Goal: Task Accomplishment & Management: Manage account settings

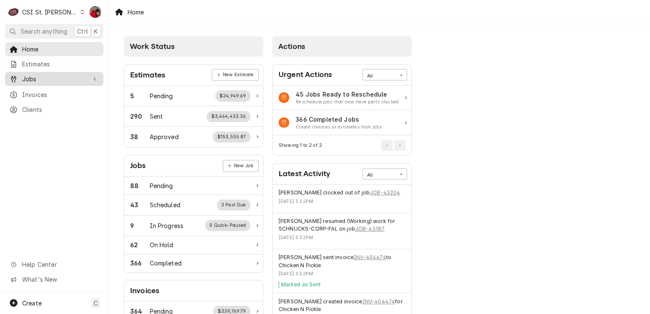
click at [83, 77] on span "Jobs" at bounding box center [54, 78] width 64 height 9
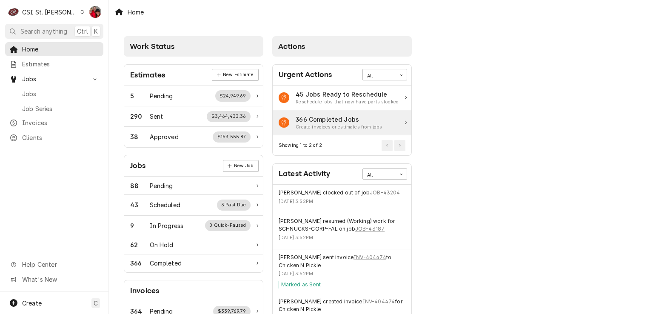
click at [330, 124] on div "Create invoices or estimates from jobs" at bounding box center [339, 127] width 86 height 7
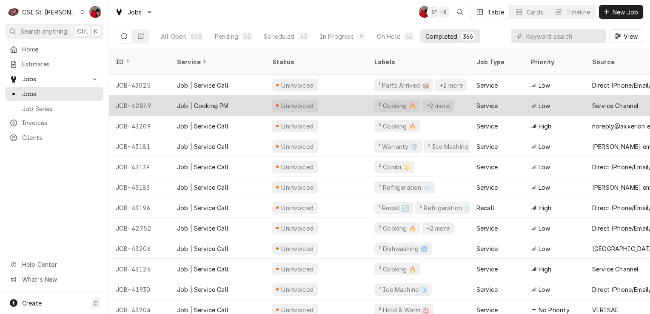
click at [388, 101] on div "² Cooking 🔥" at bounding box center [397, 105] width 39 height 9
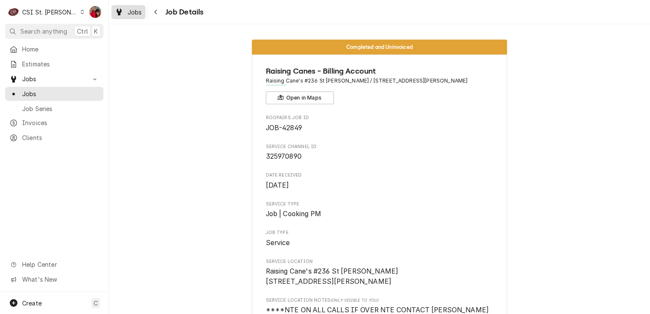
click at [136, 10] on span "Jobs" at bounding box center [135, 12] width 14 height 9
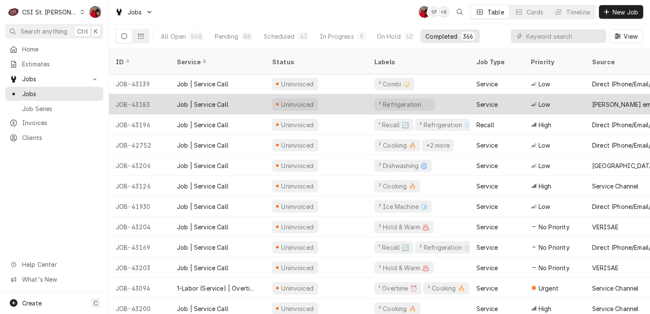
scroll to position [85, 0]
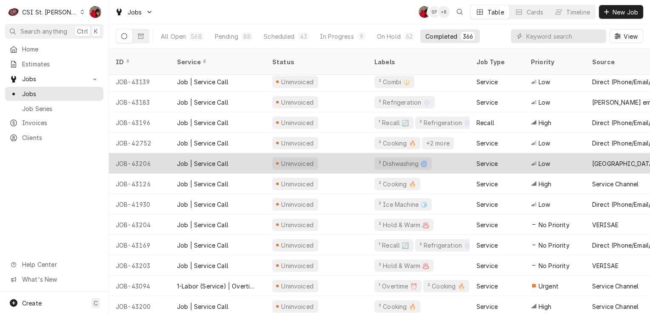
click at [404, 159] on div "² Dishwashing 🌀" at bounding box center [403, 163] width 51 height 9
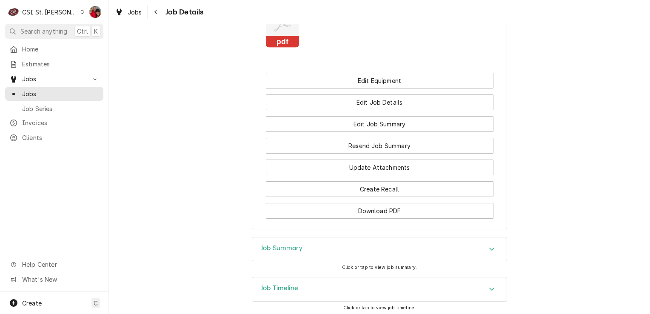
scroll to position [972, 0]
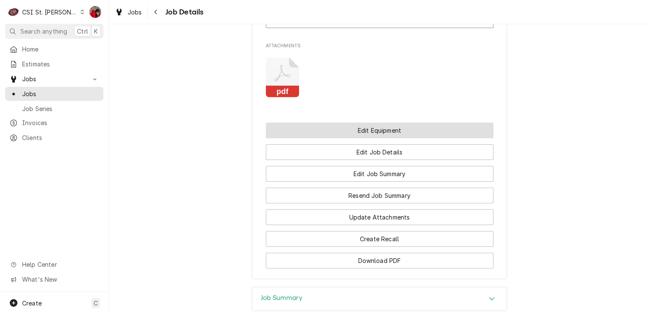
click at [364, 123] on button "Edit Equipment" at bounding box center [380, 131] width 228 height 16
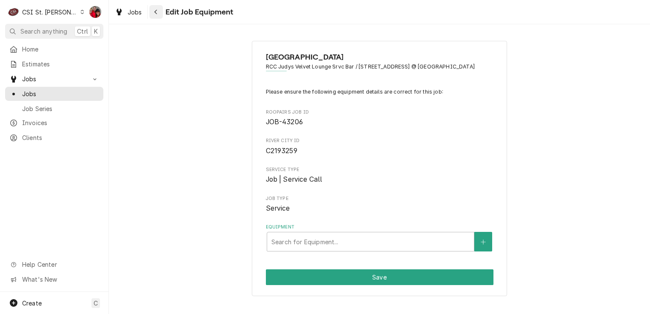
click at [157, 10] on icon "Navigate back" at bounding box center [155, 12] width 3 height 5
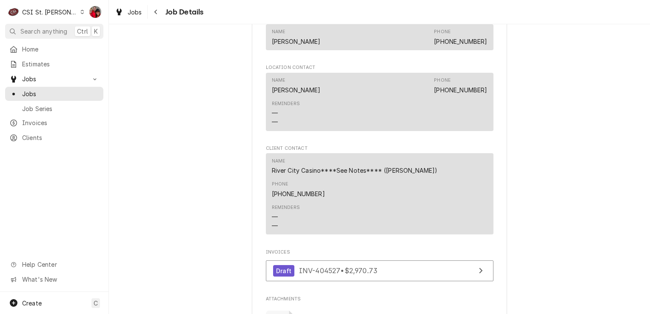
scroll to position [809, 0]
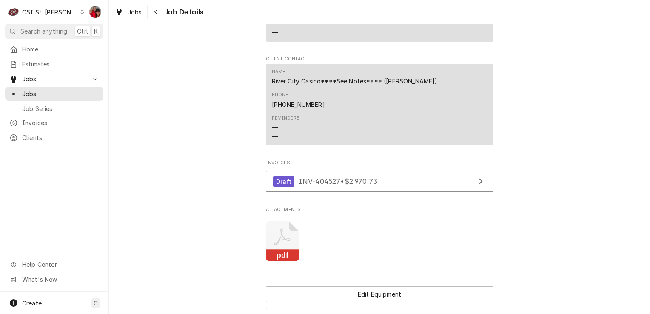
click at [276, 238] on icon "Attachments" at bounding box center [283, 241] width 34 height 40
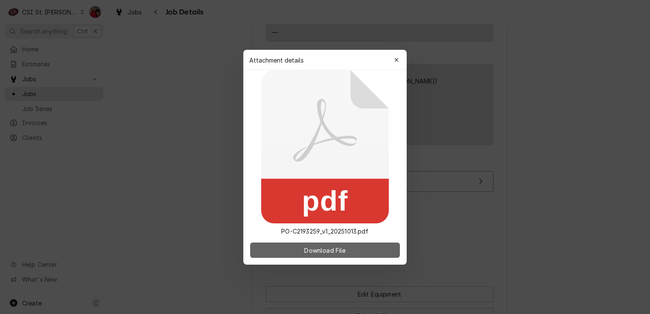
click at [337, 249] on span "Download File" at bounding box center [325, 250] width 45 height 9
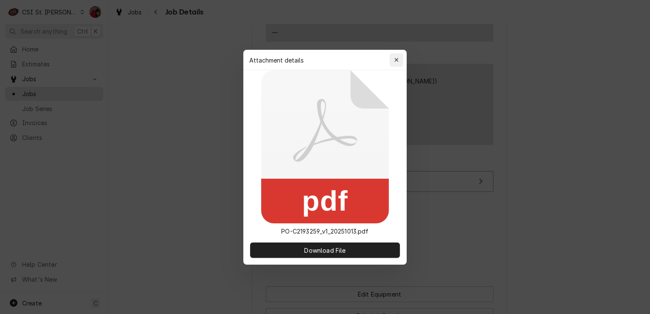
click at [398, 57] on icon "button" at bounding box center [397, 60] width 5 height 6
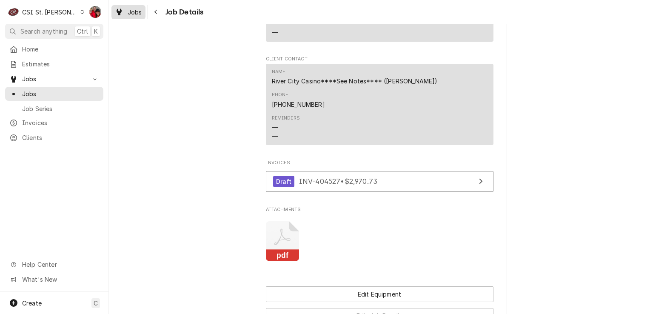
click at [134, 12] on span "Jobs" at bounding box center [135, 12] width 14 height 9
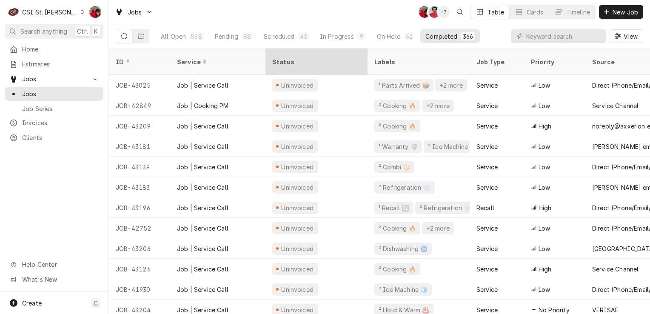
click at [292, 57] on div "Status" at bounding box center [315, 61] width 87 height 9
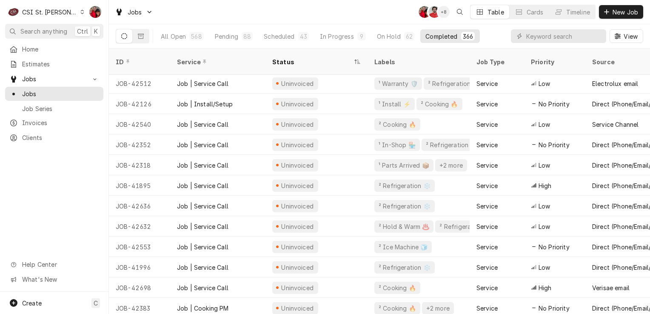
scroll to position [390, 0]
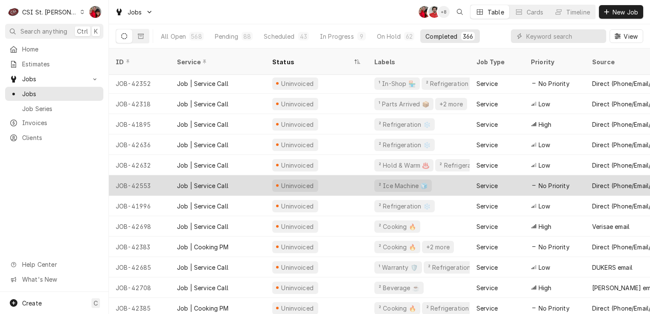
click at [319, 175] on div "Uninvoiced" at bounding box center [317, 185] width 102 height 20
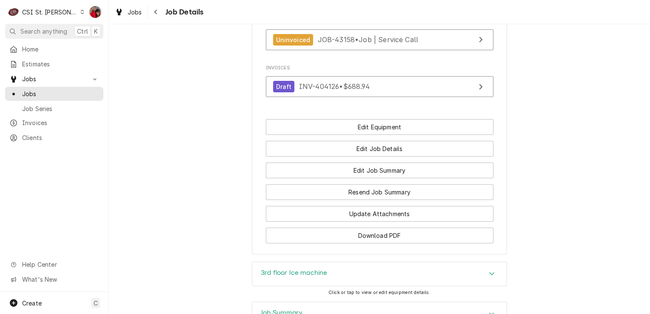
scroll to position [1060, 0]
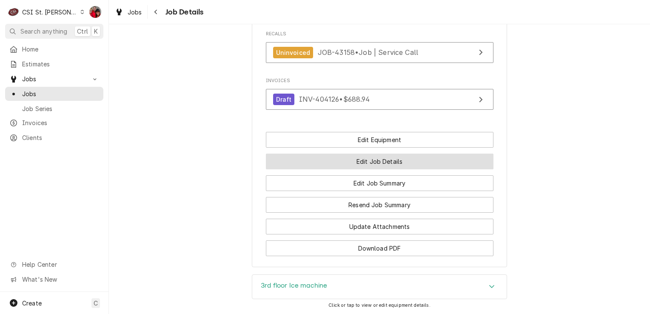
click at [378, 154] on button "Edit Job Details" at bounding box center [380, 162] width 228 height 16
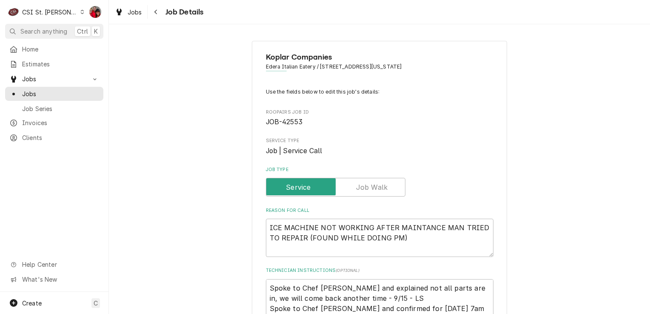
type textarea "x"
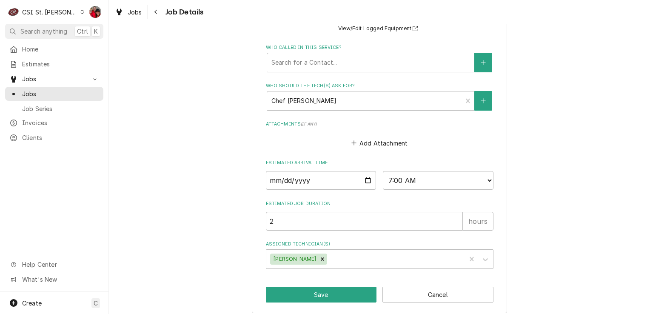
scroll to position [481, 0]
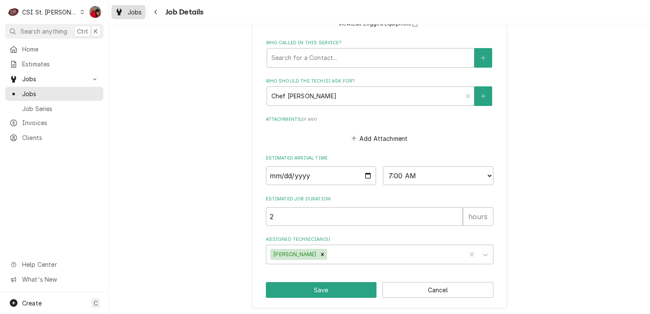
click at [121, 10] on icon "Dynamic Content Wrapper" at bounding box center [119, 12] width 5 height 7
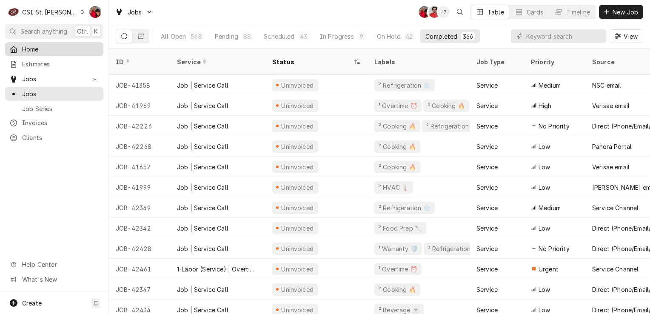
click at [24, 45] on span "Home" at bounding box center [60, 49] width 77 height 9
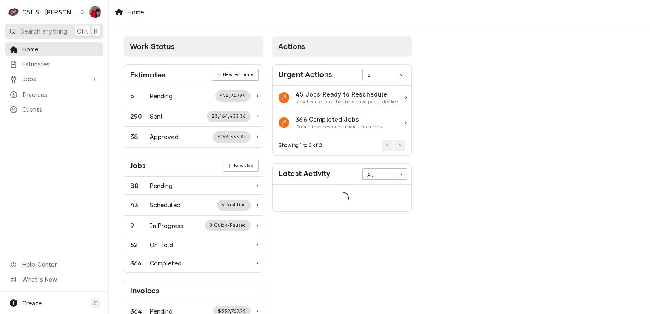
click at [43, 28] on span "Search anything" at bounding box center [43, 31] width 47 height 9
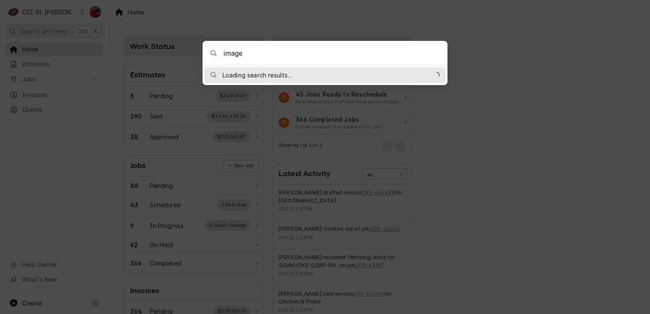
type input "images"
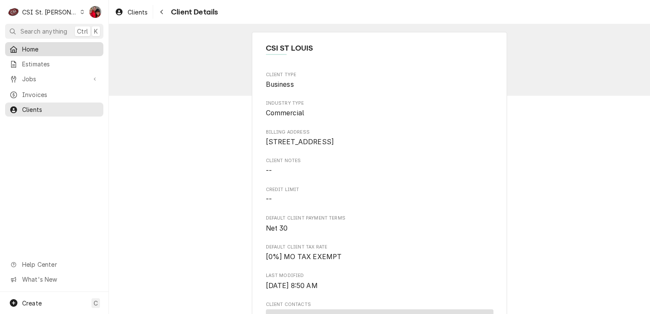
click at [37, 49] on span "Home" at bounding box center [60, 49] width 77 height 9
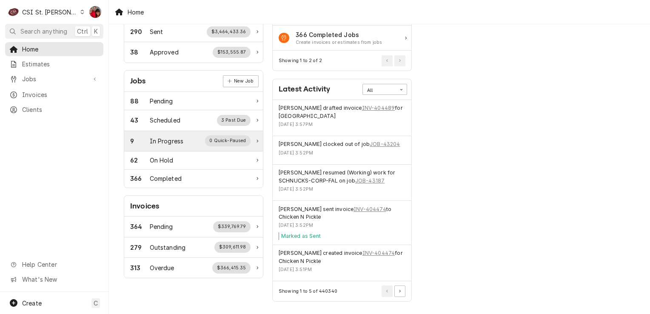
scroll to position [86, 0]
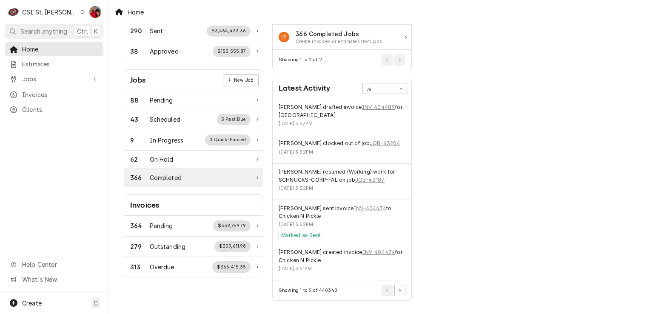
click at [237, 175] on div "366 Completed" at bounding box center [190, 177] width 120 height 9
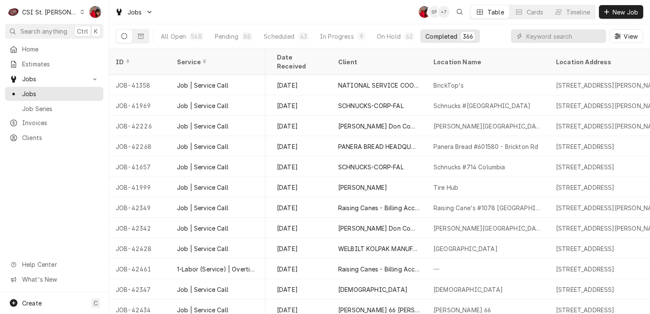
scroll to position [0, 481]
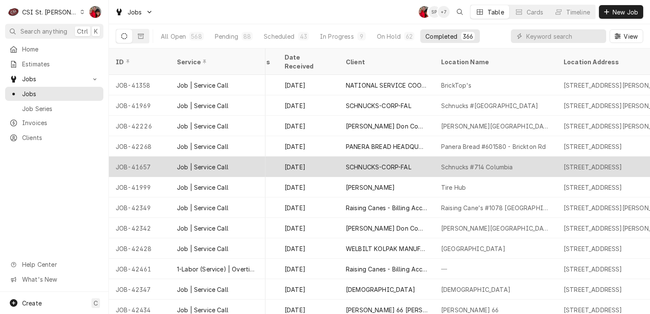
click at [469, 163] on div "Schnucks #714 Columbia" at bounding box center [477, 167] width 72 height 9
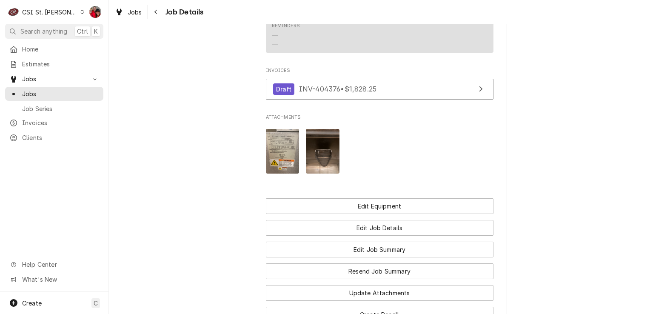
scroll to position [809, 0]
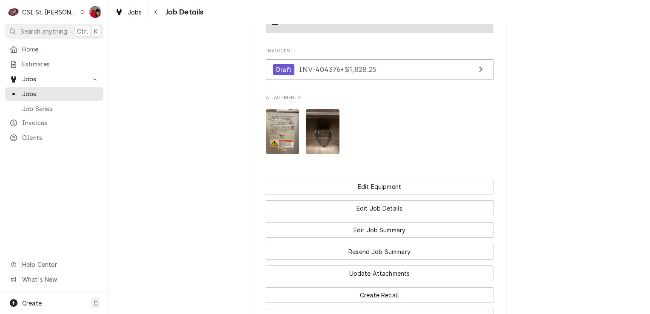
click at [326, 136] on img "Attachments" at bounding box center [323, 131] width 34 height 45
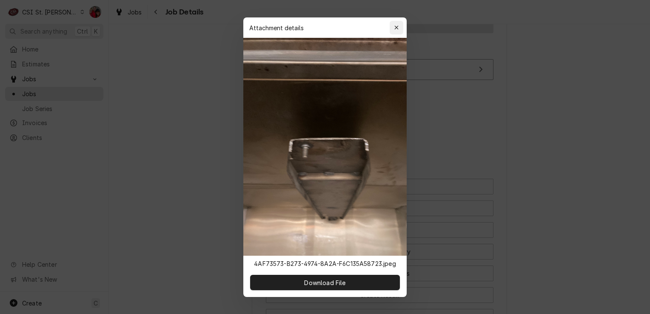
click at [397, 27] on icon "button" at bounding box center [397, 28] width 5 height 6
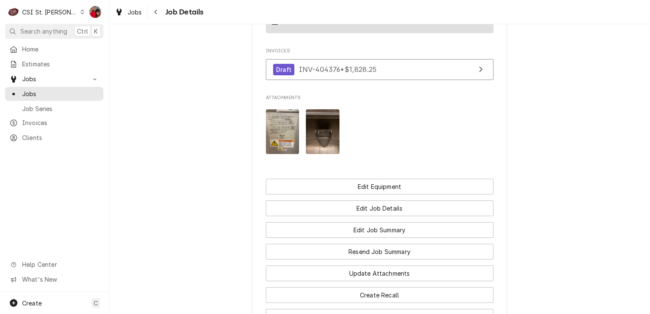
click at [280, 123] on img "Attachments" at bounding box center [283, 131] width 34 height 45
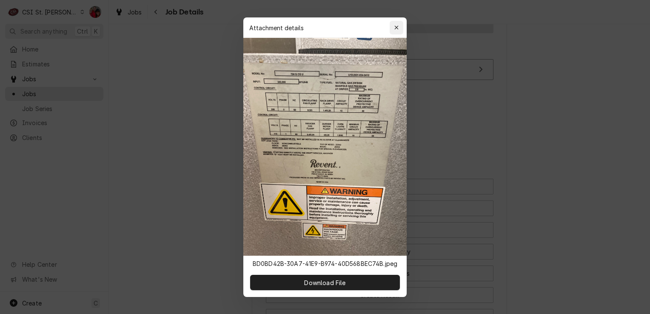
click at [397, 29] on icon "button" at bounding box center [397, 28] width 5 height 6
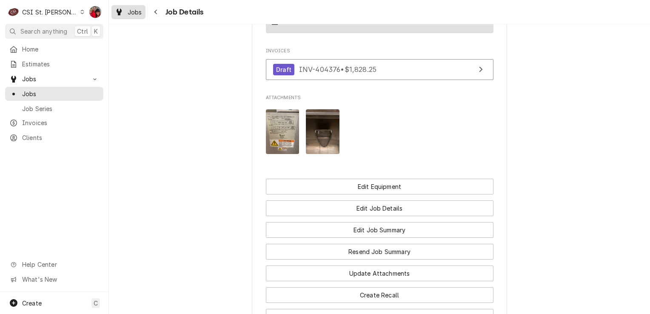
click at [134, 14] on span "Jobs" at bounding box center [135, 12] width 14 height 9
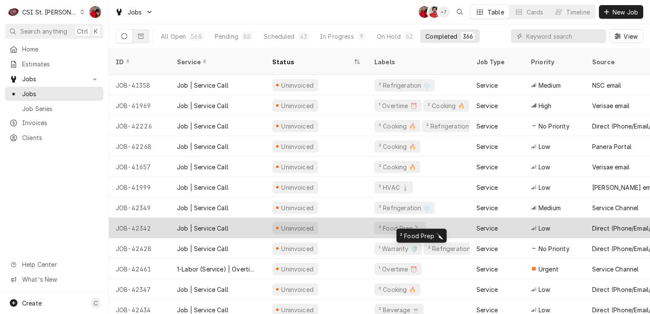
click at [390, 224] on div "² Food Prep 🔪" at bounding box center [400, 228] width 45 height 9
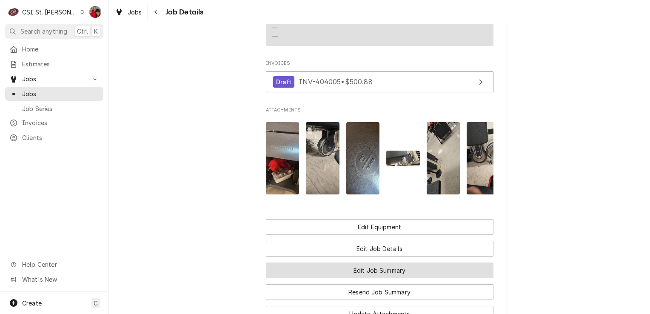
scroll to position [723, 0]
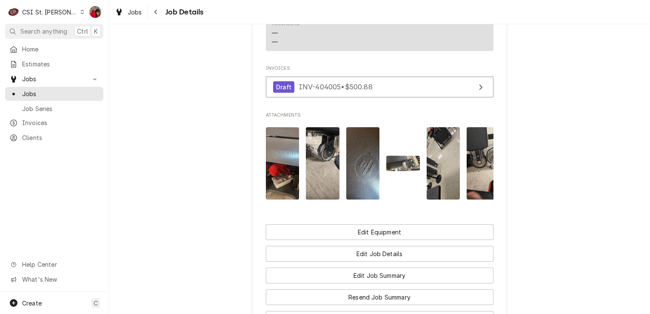
click at [281, 186] on img "Attachments" at bounding box center [283, 163] width 34 height 72
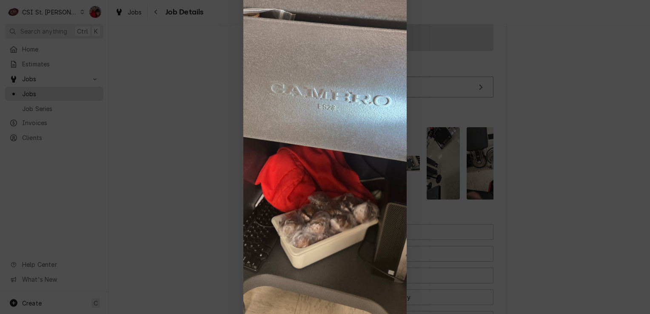
click at [456, 158] on div at bounding box center [325, 157] width 650 height 314
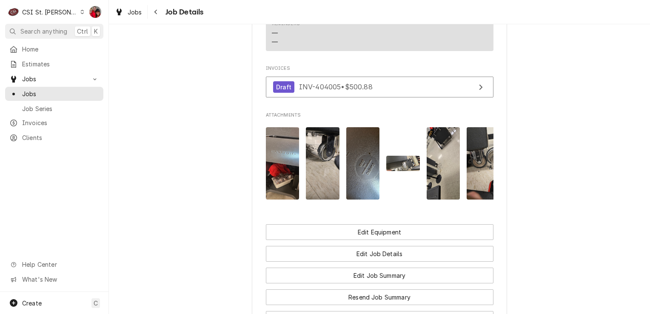
click at [321, 163] on img "Attachments" at bounding box center [323, 163] width 34 height 72
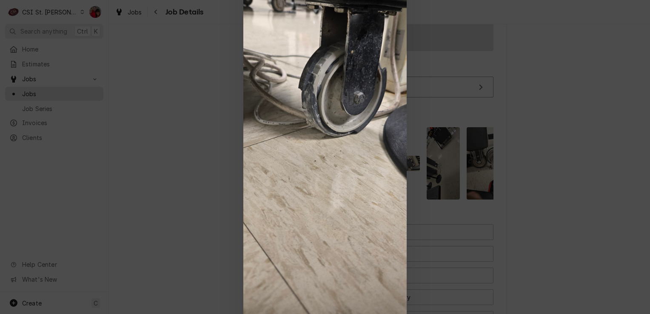
click at [442, 140] on div at bounding box center [325, 157] width 650 height 314
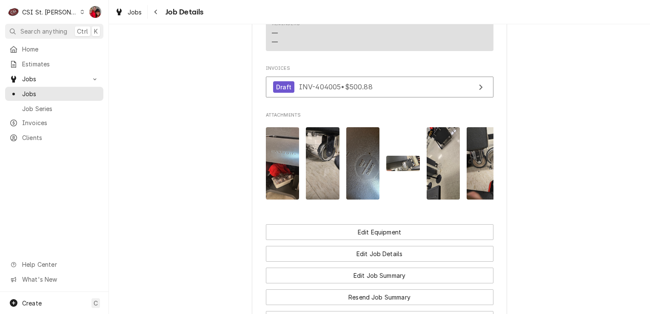
click at [370, 166] on img "Attachments" at bounding box center [363, 163] width 34 height 72
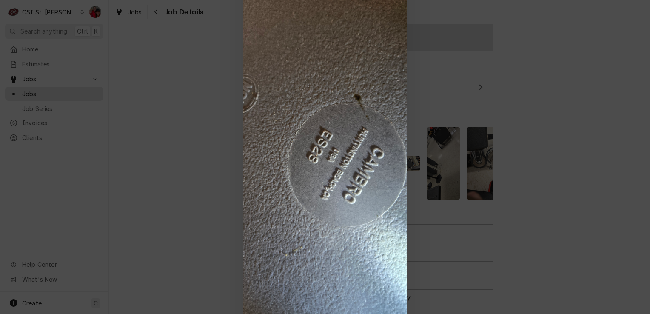
click at [421, 154] on div at bounding box center [325, 157] width 650 height 314
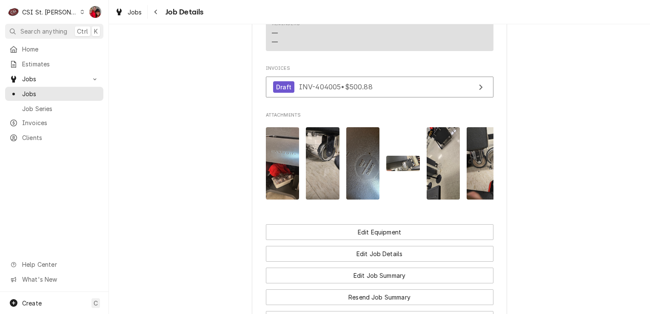
click at [406, 158] on img "Attachments" at bounding box center [403, 163] width 34 height 15
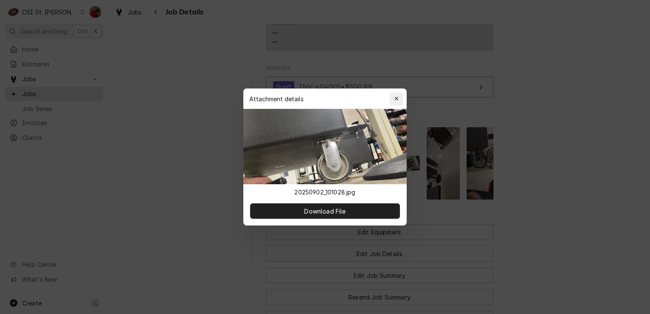
click at [395, 103] on button "button" at bounding box center [397, 99] width 14 height 14
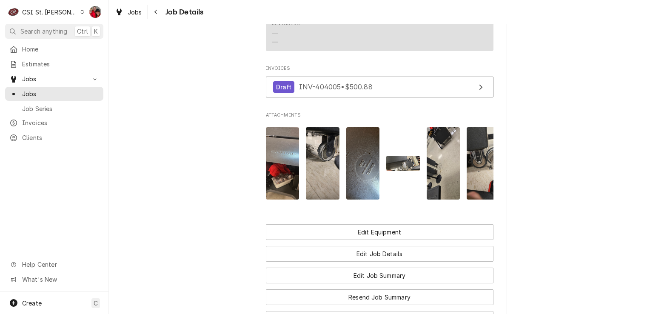
click at [442, 183] on img "Attachments" at bounding box center [444, 163] width 34 height 72
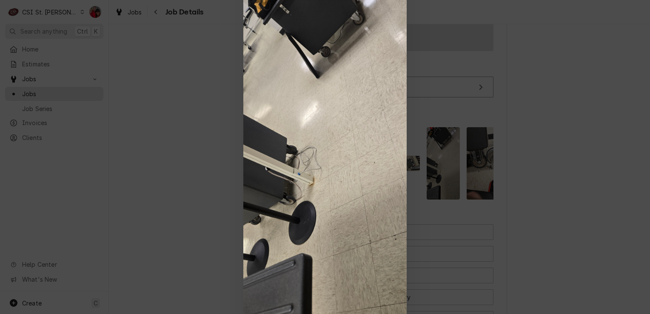
click at [469, 175] on div at bounding box center [325, 157] width 650 height 314
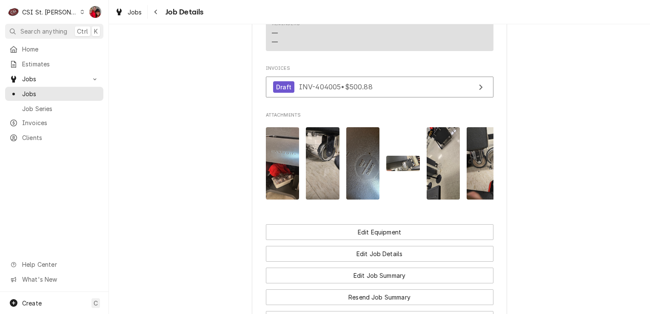
click at [475, 167] on img "Attachments" at bounding box center [484, 163] width 34 height 72
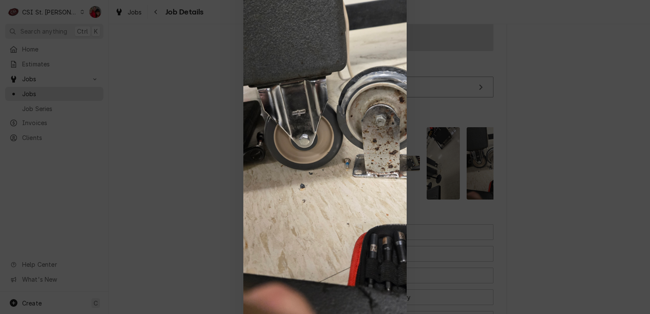
click at [475, 167] on div at bounding box center [325, 157] width 650 height 314
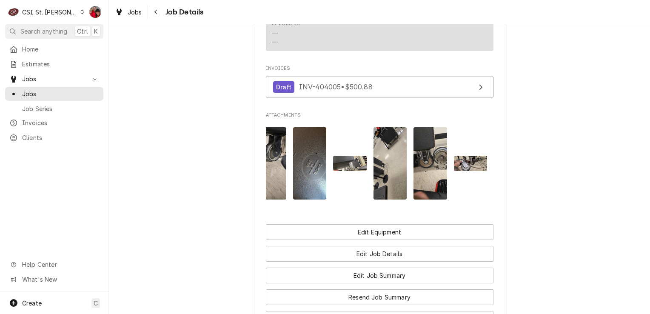
scroll to position [0, 54]
click at [462, 166] on img "Attachments" at bounding box center [471, 163] width 34 height 15
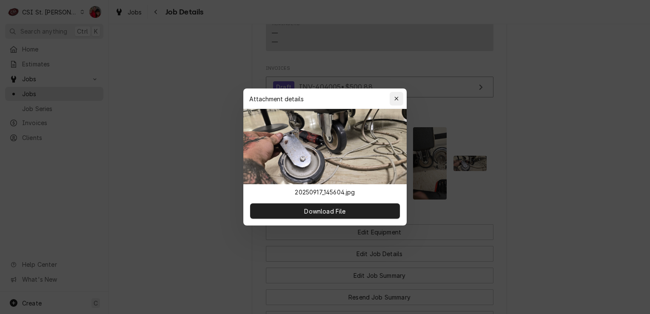
click at [393, 98] on div "button" at bounding box center [396, 98] width 9 height 9
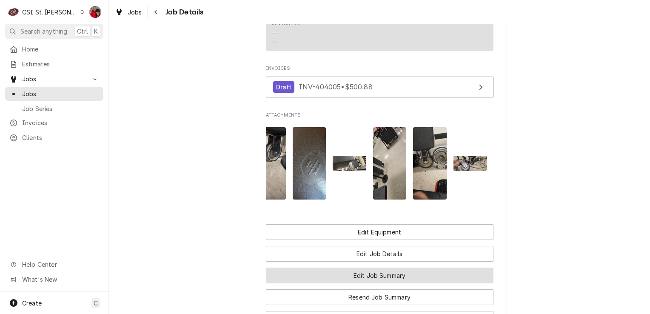
click at [403, 283] on button "Edit Job Summary" at bounding box center [380, 276] width 228 height 16
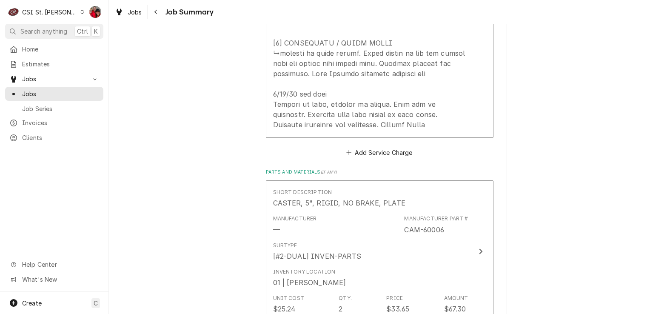
scroll to position [1021, 0]
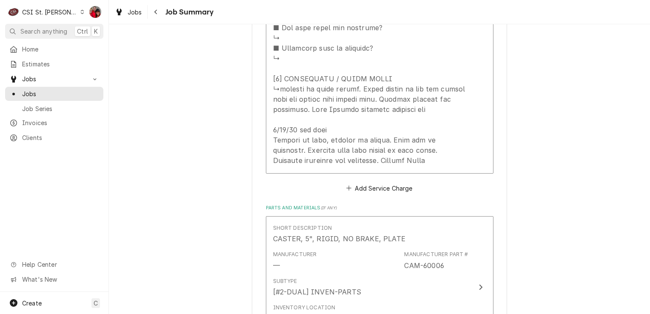
click at [189, 20] on div "Jobs Job Summary" at bounding box center [379, 12] width 541 height 24
click at [184, 4] on div "Jobs Job Summary" at bounding box center [379, 12] width 541 height 24
click at [186, 8] on span "Job Summary" at bounding box center [188, 11] width 51 height 11
click at [186, 14] on span "Job Summary" at bounding box center [188, 11] width 51 height 11
click at [137, 11] on span "Jobs" at bounding box center [135, 12] width 14 height 9
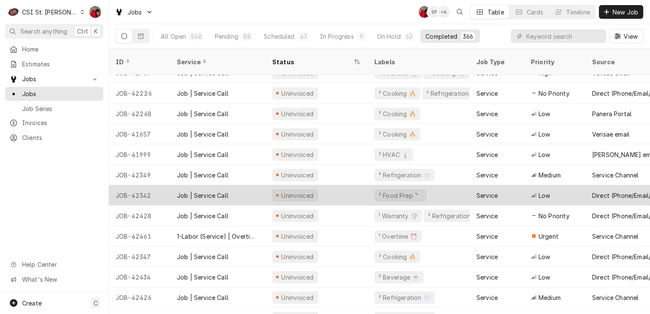
scroll to position [43, 0]
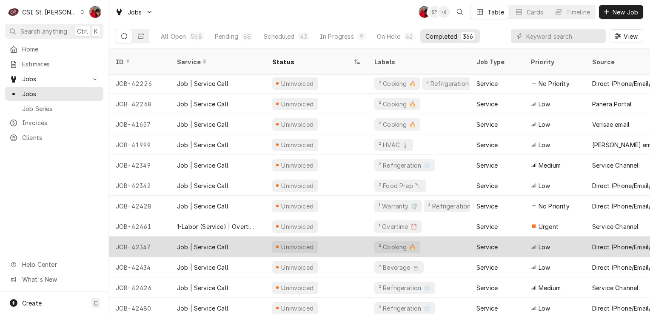
click at [388, 243] on div "² Cooking 🔥" at bounding box center [397, 247] width 39 height 9
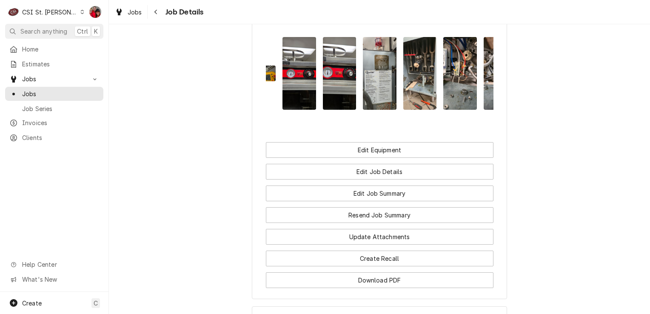
scroll to position [0, 366]
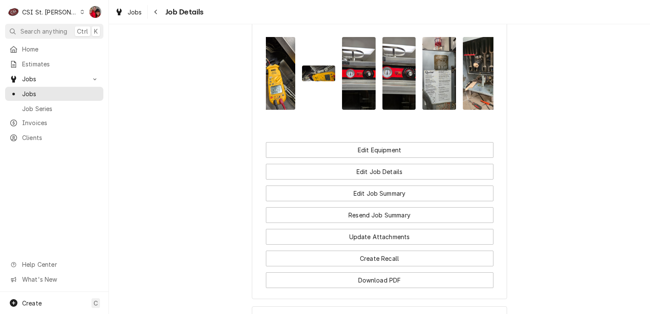
click at [273, 80] on img "Attachments" at bounding box center [279, 73] width 34 height 72
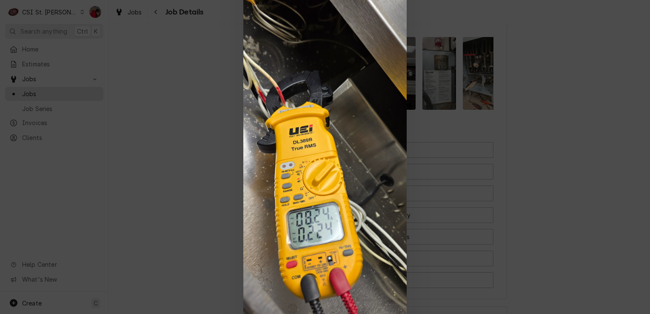
click at [483, 118] on div at bounding box center [325, 157] width 650 height 314
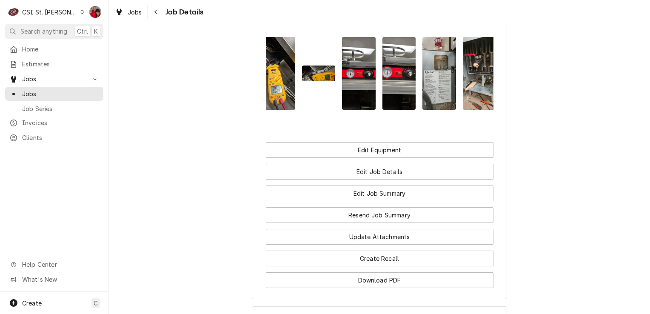
click at [354, 77] on img "Attachments" at bounding box center [359, 73] width 34 height 72
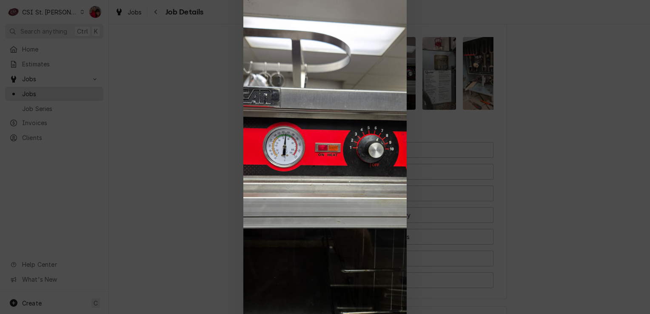
click at [481, 117] on div at bounding box center [325, 157] width 650 height 314
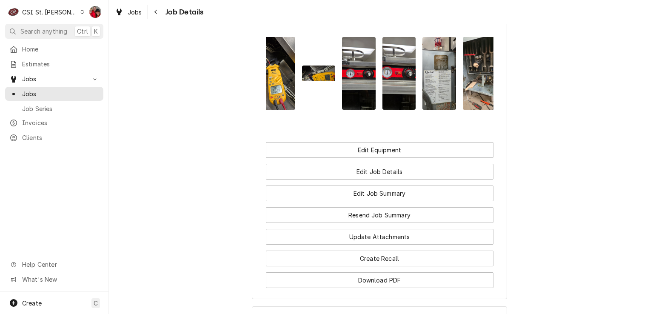
click at [465, 78] on img "Attachments" at bounding box center [480, 73] width 34 height 73
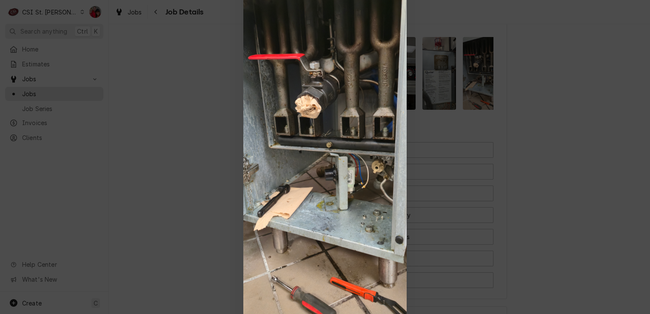
click at [484, 117] on div at bounding box center [325, 157] width 650 height 314
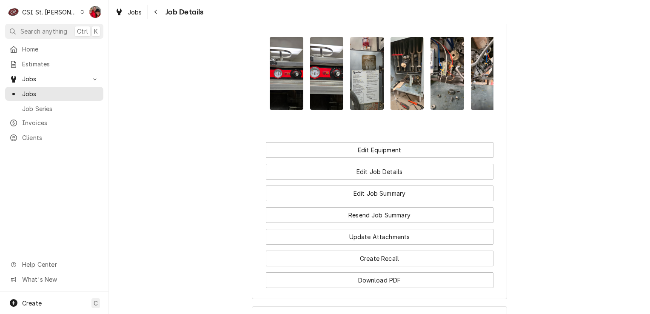
scroll to position [0, 451]
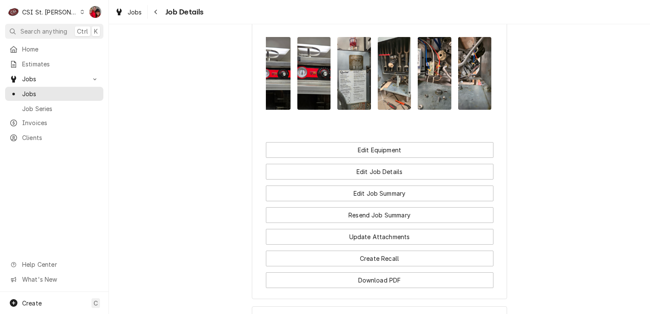
click at [429, 76] on img "Attachments" at bounding box center [435, 73] width 34 height 73
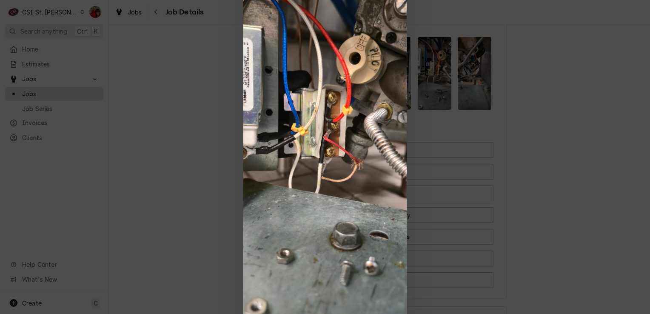
click at [489, 119] on div at bounding box center [325, 157] width 650 height 314
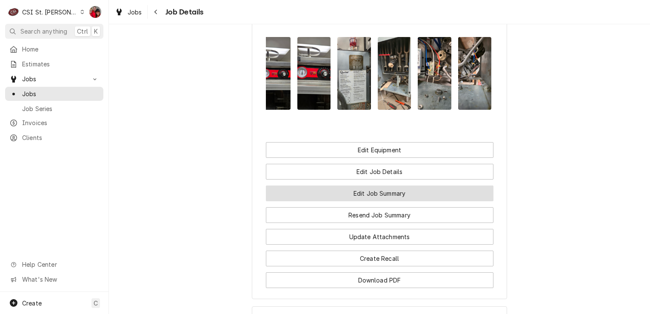
click at [380, 191] on button "Edit Job Summary" at bounding box center [380, 194] width 228 height 16
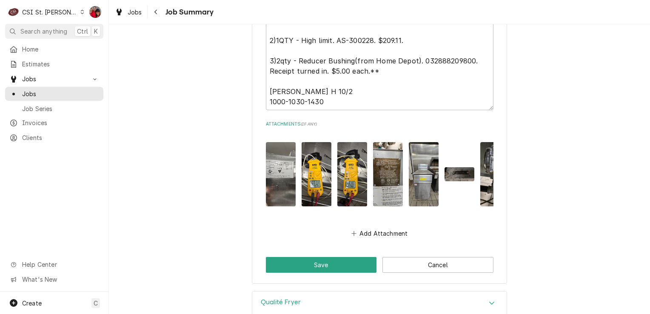
scroll to position [2468, 0]
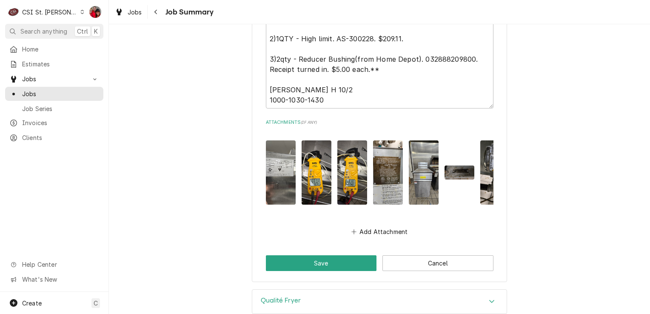
click at [412, 164] on img "Attachments" at bounding box center [424, 172] width 30 height 65
type textarea "x"
